Goal: Obtain resource: Obtain resource

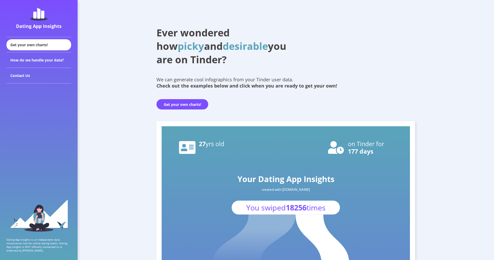
click at [191, 105] on button "Get your own charts!" at bounding box center [182, 104] width 52 height 10
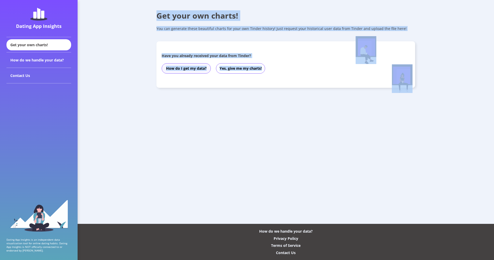
click at [195, 73] on button "How do I get my data?" at bounding box center [186, 68] width 49 height 10
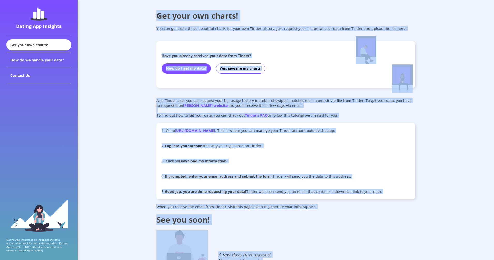
click at [195, 73] on button "How do I get my data?" at bounding box center [186, 68] width 49 height 10
click at [203, 131] on link "[URL][DOMAIN_NAME]" at bounding box center [195, 130] width 40 height 5
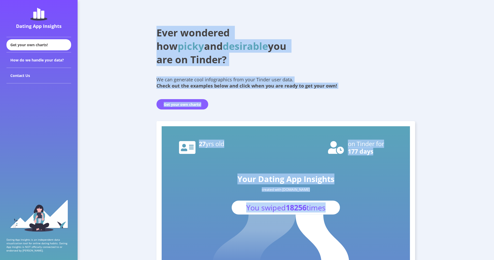
click at [203, 105] on button "Get your own charts!" at bounding box center [182, 104] width 52 height 10
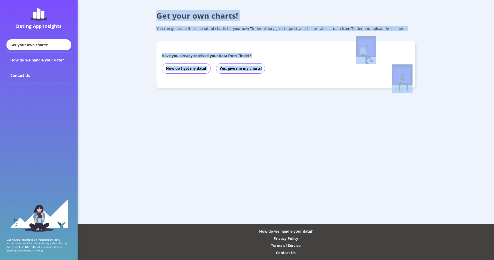
click at [245, 71] on button "Yes, give me my charts!" at bounding box center [240, 68] width 49 height 10
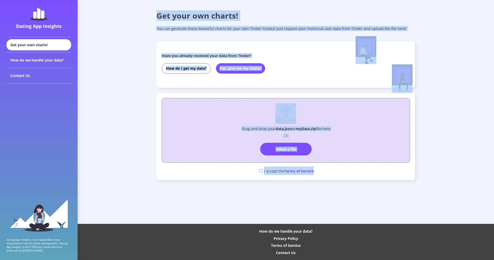
click at [200, 74] on div "How do I get my data? Yes, give me my charts!" at bounding box center [249, 69] width 174 height 16
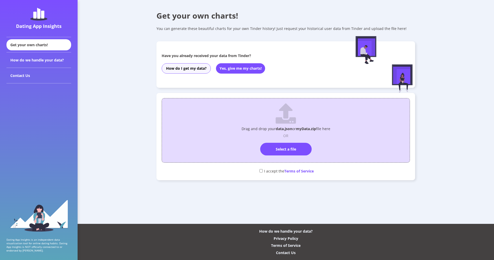
click at [199, 70] on button "How do I get my data?" at bounding box center [186, 68] width 49 height 10
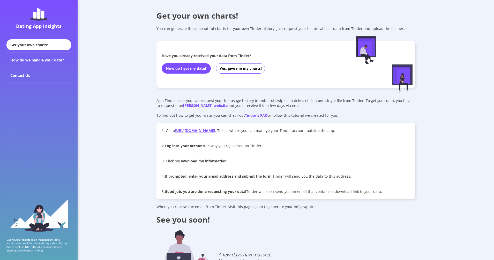
click at [194, 129] on link "[URL][DOMAIN_NAME]" at bounding box center [195, 130] width 40 height 5
